Goal: Check status: Check status

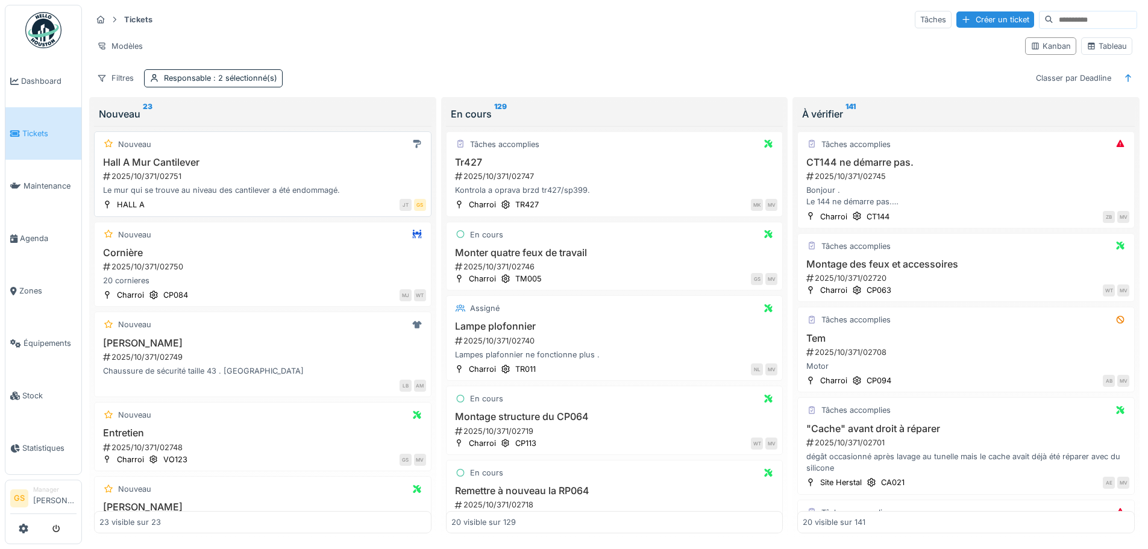
click at [161, 175] on div "2025/10/371/02751" at bounding box center [264, 176] width 324 height 11
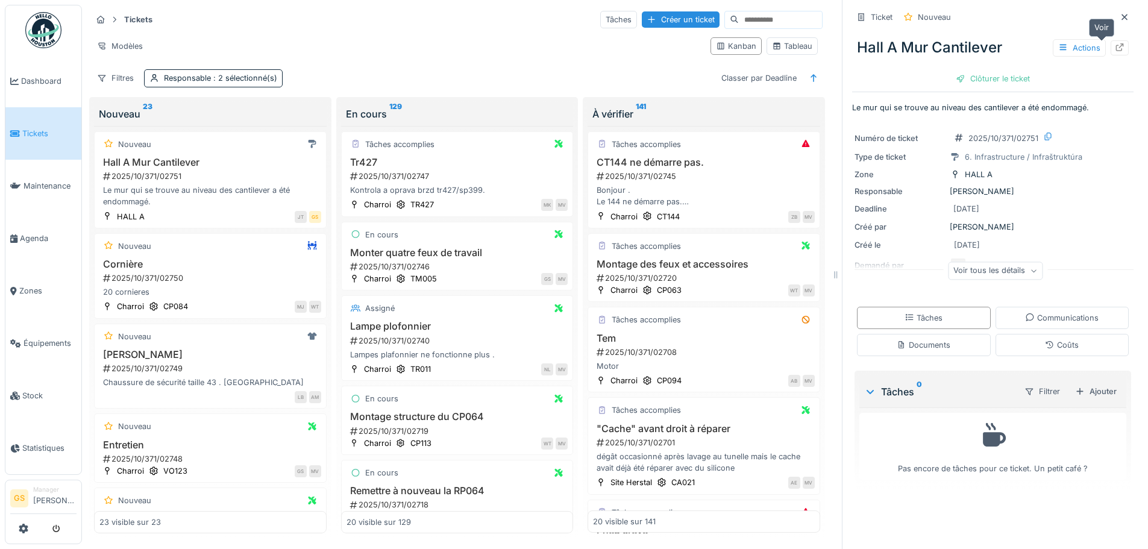
click at [1115, 48] on icon at bounding box center [1120, 47] width 10 height 8
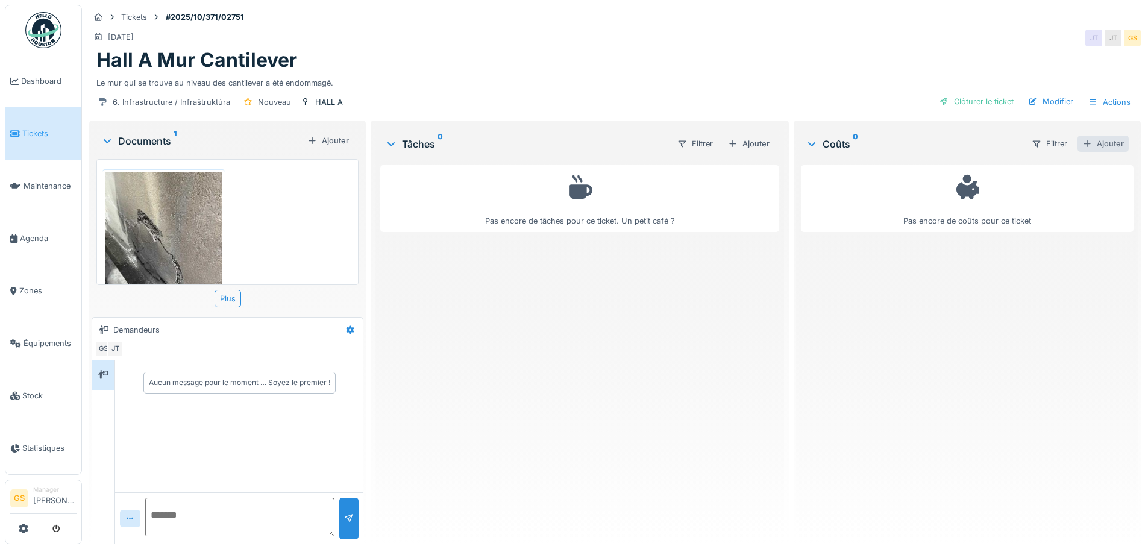
click at [1091, 139] on div "Ajouter" at bounding box center [1102, 144] width 51 height 16
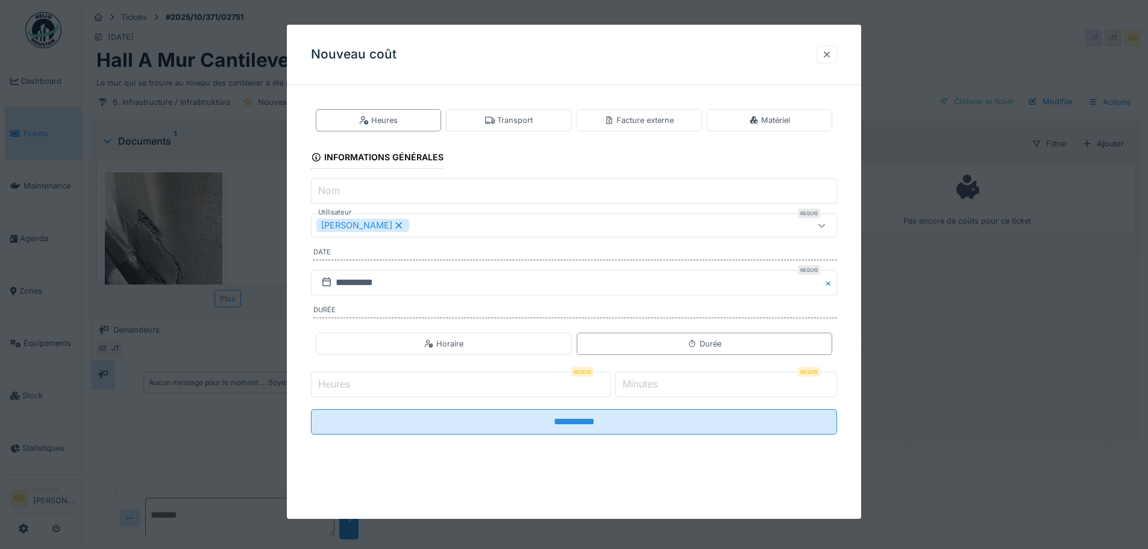
click at [832, 50] on div at bounding box center [827, 54] width 10 height 11
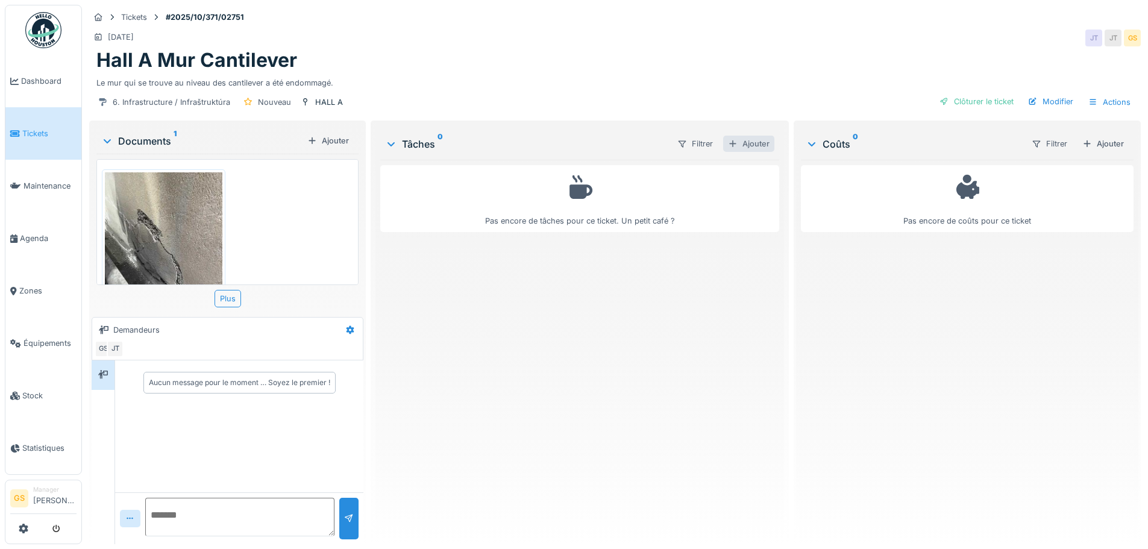
click at [754, 146] on div "Ajouter" at bounding box center [748, 144] width 51 height 16
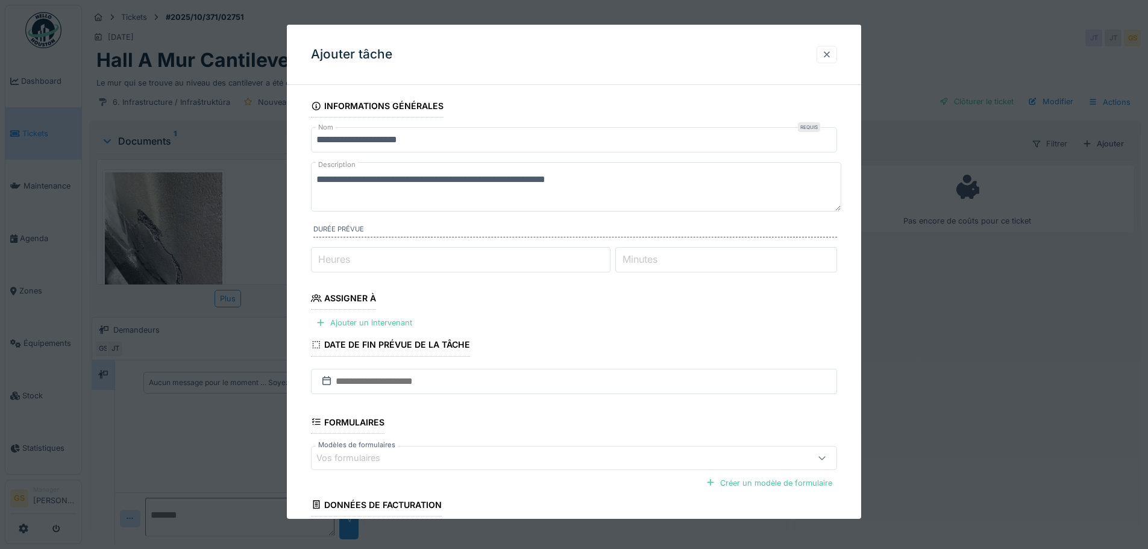
click at [832, 51] on div at bounding box center [827, 54] width 10 height 11
